Goal: Find specific fact: Find specific fact

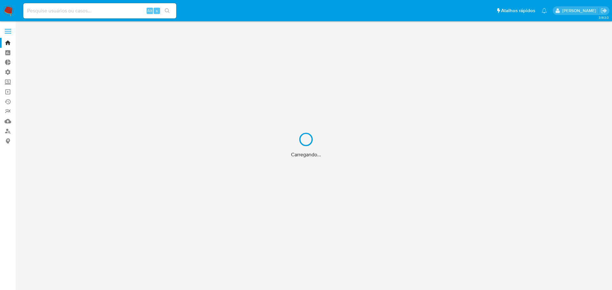
click at [59, 12] on div "Carregando..." at bounding box center [306, 145] width 612 height 290
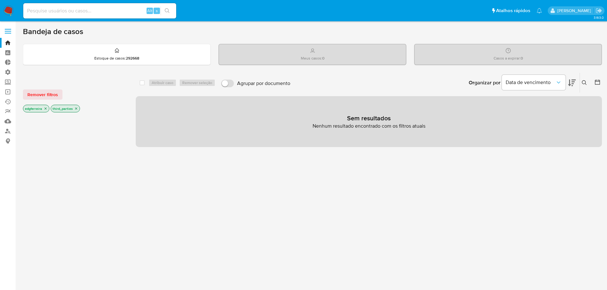
click at [54, 12] on input at bounding box center [99, 11] width 153 height 8
paste input "2697550987"
type input "2697550987"
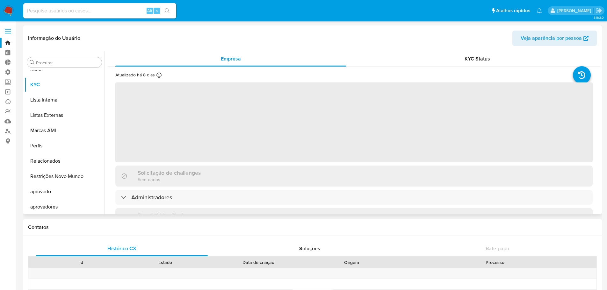
scroll to position [346, 0]
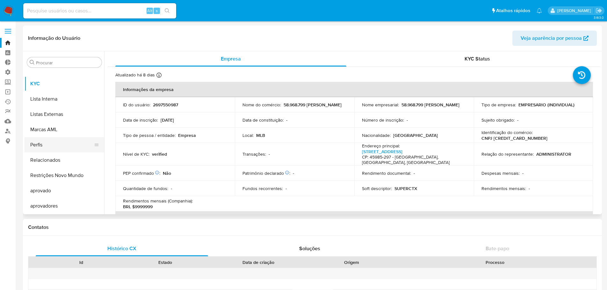
select select "10"
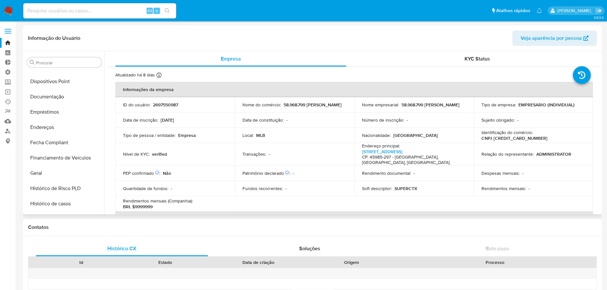
scroll to position [123, 0]
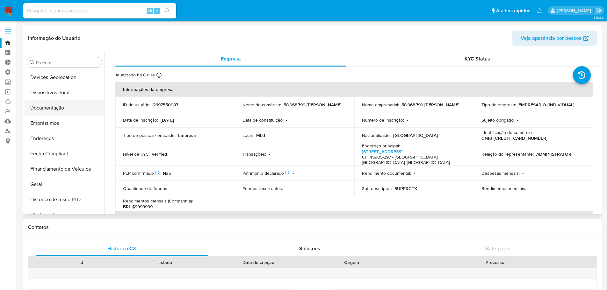
click at [55, 109] on button "Documentação" at bounding box center [62, 107] width 75 height 15
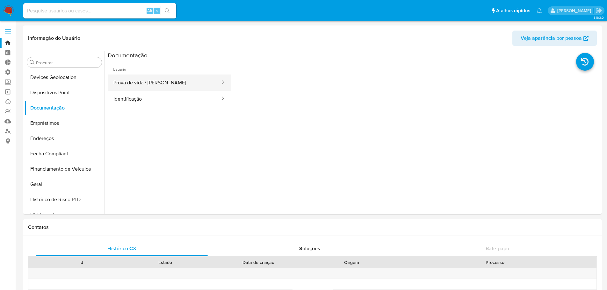
click at [163, 76] on button "Prova de vida / [PERSON_NAME]" at bounding box center [164, 83] width 113 height 16
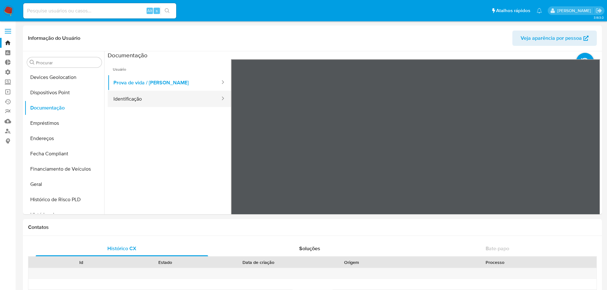
click at [164, 102] on button "Identificação" at bounding box center [164, 99] width 113 height 16
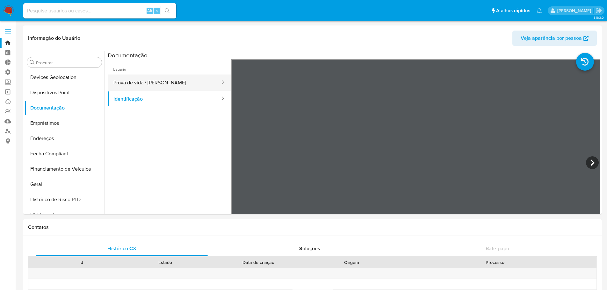
click at [142, 85] on button "Prova de vida / [PERSON_NAME]" at bounding box center [164, 83] width 113 height 16
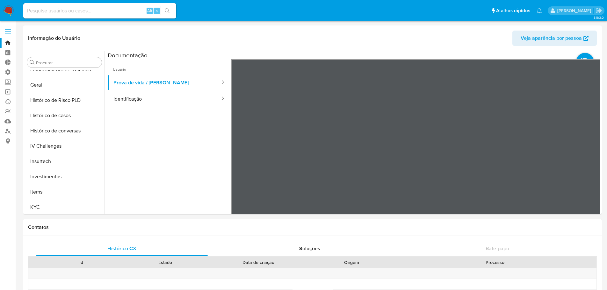
scroll to position [223, 0]
click at [68, 117] on button "Histórico de casos" at bounding box center [65, 114] width 80 height 15
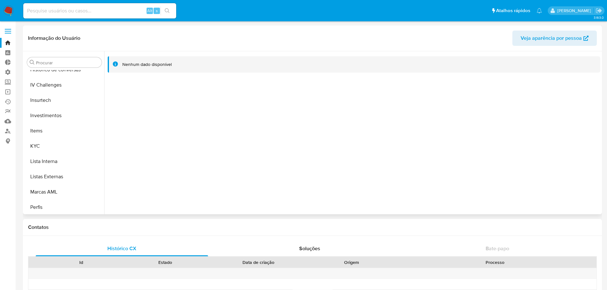
scroll to position [287, 0]
click at [47, 144] on button "KYC" at bounding box center [62, 142] width 75 height 15
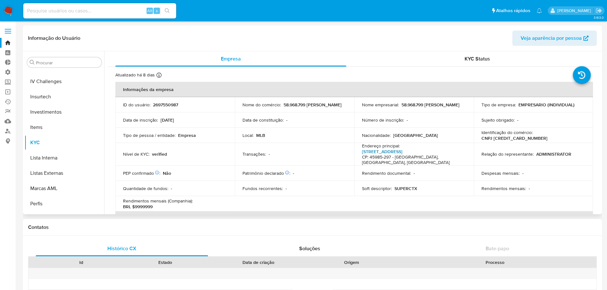
click at [390, 148] on link "[STREET_ADDRESS]" at bounding box center [382, 151] width 40 height 6
click at [516, 138] on p "CNPJ [CREDIT_CARD_NUMBER]" at bounding box center [514, 138] width 66 height 6
click at [516, 137] on p "CNPJ [CREDIT_CARD_NUMBER]" at bounding box center [514, 138] width 66 height 6
copy p "[CREDIT_CARD_NUMBER]"
click at [8, 130] on link "Localizador de pessoas" at bounding box center [38, 131] width 76 height 10
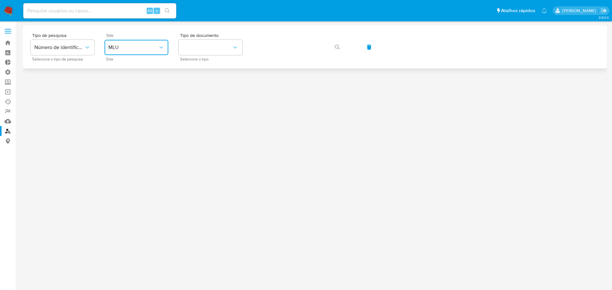
click at [129, 49] on span "MLU" at bounding box center [133, 47] width 50 height 6
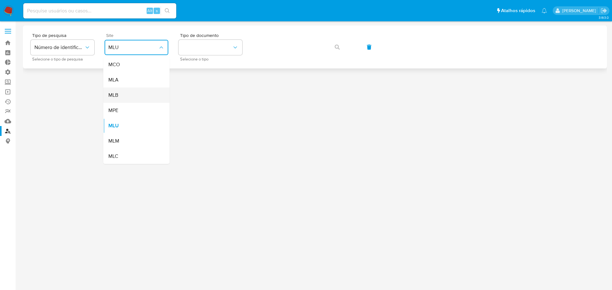
click at [129, 91] on div "MLB" at bounding box center [134, 95] width 52 height 15
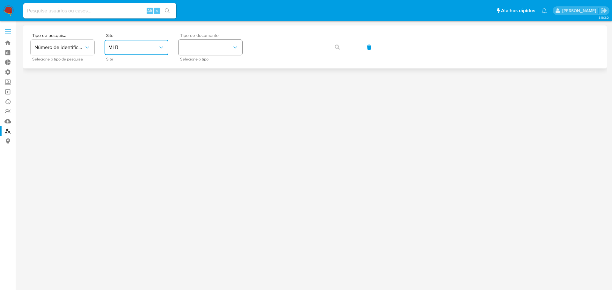
click at [193, 48] on button "identificationType" at bounding box center [210, 47] width 64 height 15
click at [195, 67] on div "CNPJ CNPJ" at bounding box center [208, 68] width 52 height 22
click at [340, 47] on button "button" at bounding box center [337, 47] width 22 height 15
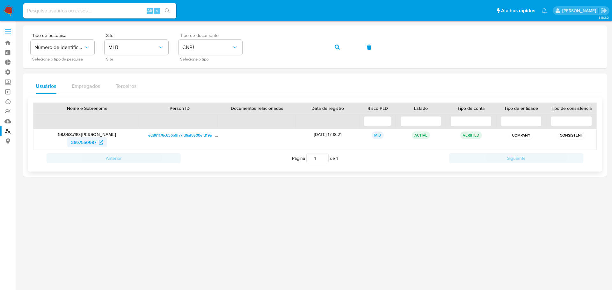
click at [84, 145] on span "2697550987" at bounding box center [83, 142] width 25 height 10
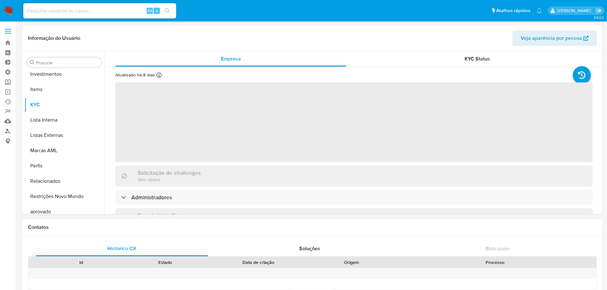
scroll to position [346, 0]
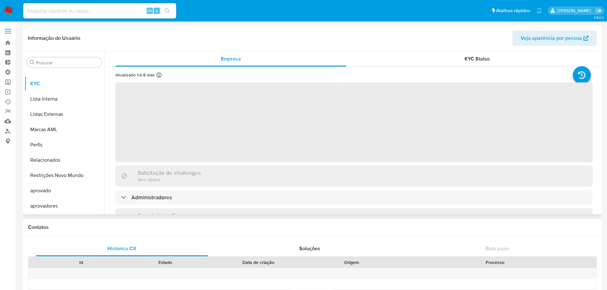
select select "10"
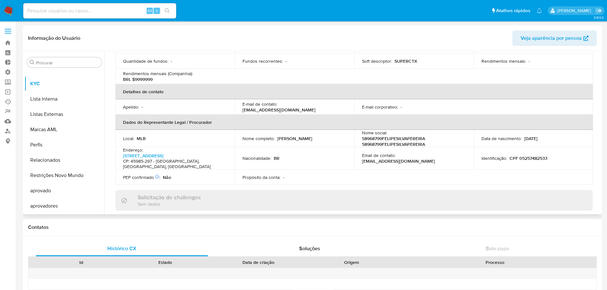
scroll to position [191, 0]
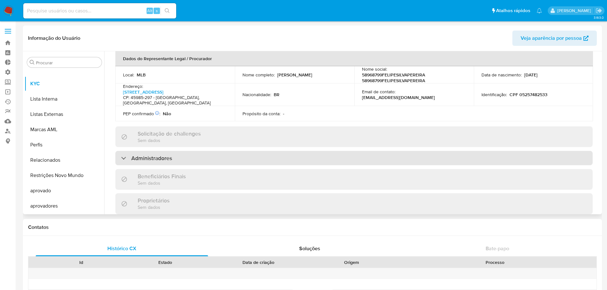
click at [177, 152] on div "Administradores" at bounding box center [353, 158] width 477 height 15
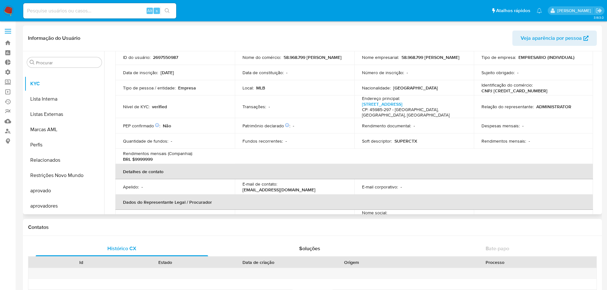
scroll to position [18, 0]
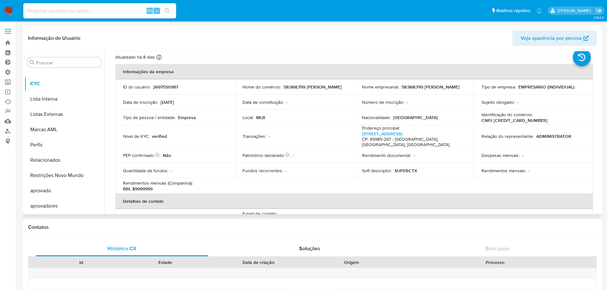
click at [497, 120] on p "CNPJ [CREDIT_CARD_NUMBER]" at bounding box center [514, 121] width 66 height 6
copy p "[CREDIT_CARD_NUMBER]"
